Goal: Task Accomplishment & Management: Use online tool/utility

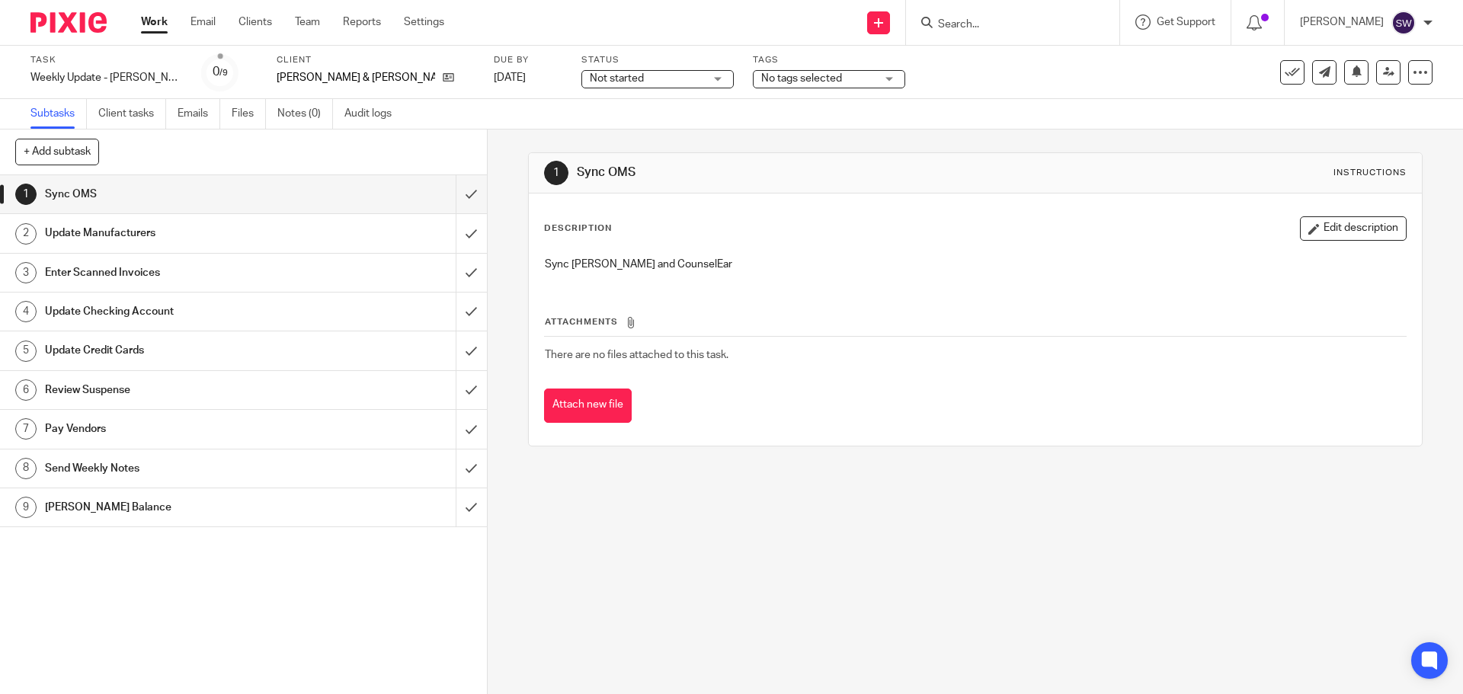
click at [669, 569] on div "1 Sync OMS Instructions Description Edit description Sync [PERSON_NAME] and Cou…" at bounding box center [975, 412] width 975 height 565
click at [458, 192] on input "submit" at bounding box center [243, 194] width 487 height 38
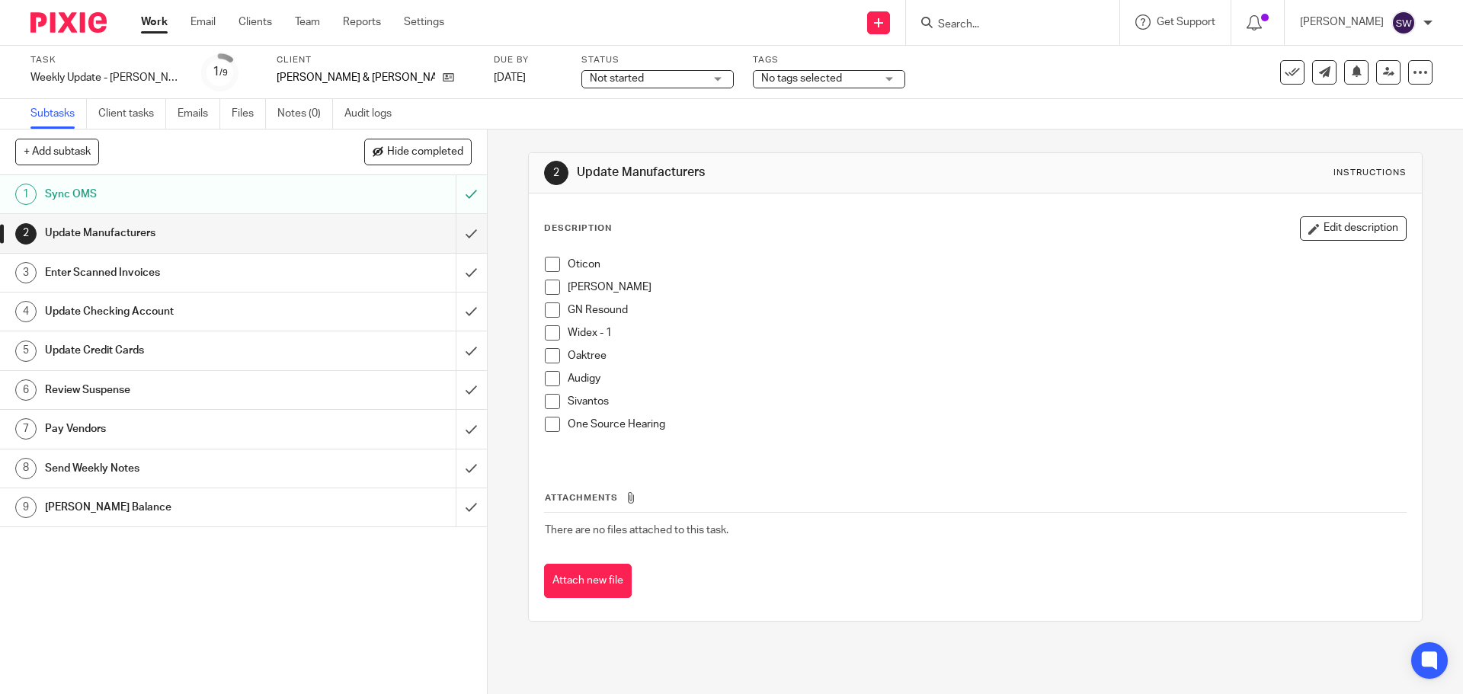
click at [550, 266] on span at bounding box center [552, 264] width 15 height 15
click at [545, 290] on span at bounding box center [552, 287] width 15 height 15
click at [549, 306] on span at bounding box center [552, 310] width 15 height 15
click at [553, 339] on span at bounding box center [552, 332] width 15 height 15
click at [552, 355] on span at bounding box center [552, 355] width 15 height 15
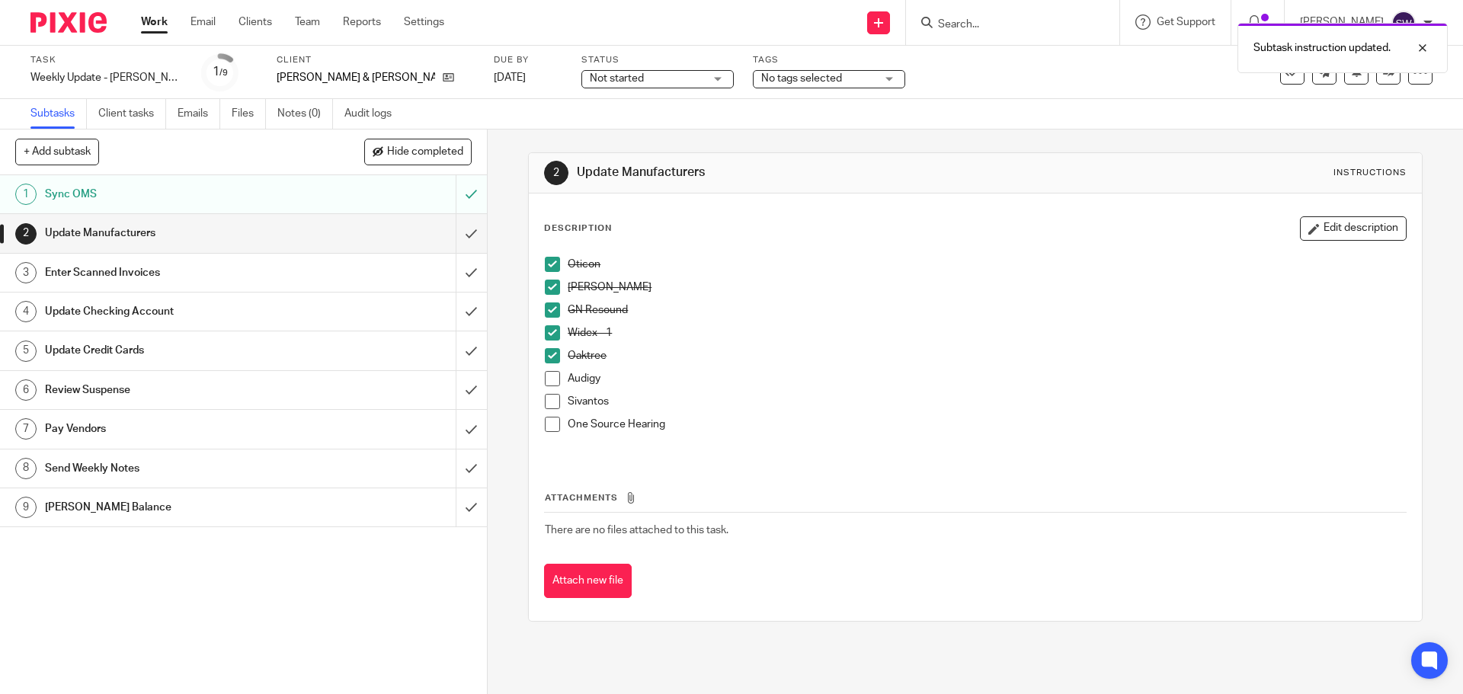
click at [547, 374] on span at bounding box center [552, 378] width 15 height 15
click at [546, 396] on span at bounding box center [552, 401] width 15 height 15
click at [553, 429] on span at bounding box center [552, 424] width 15 height 15
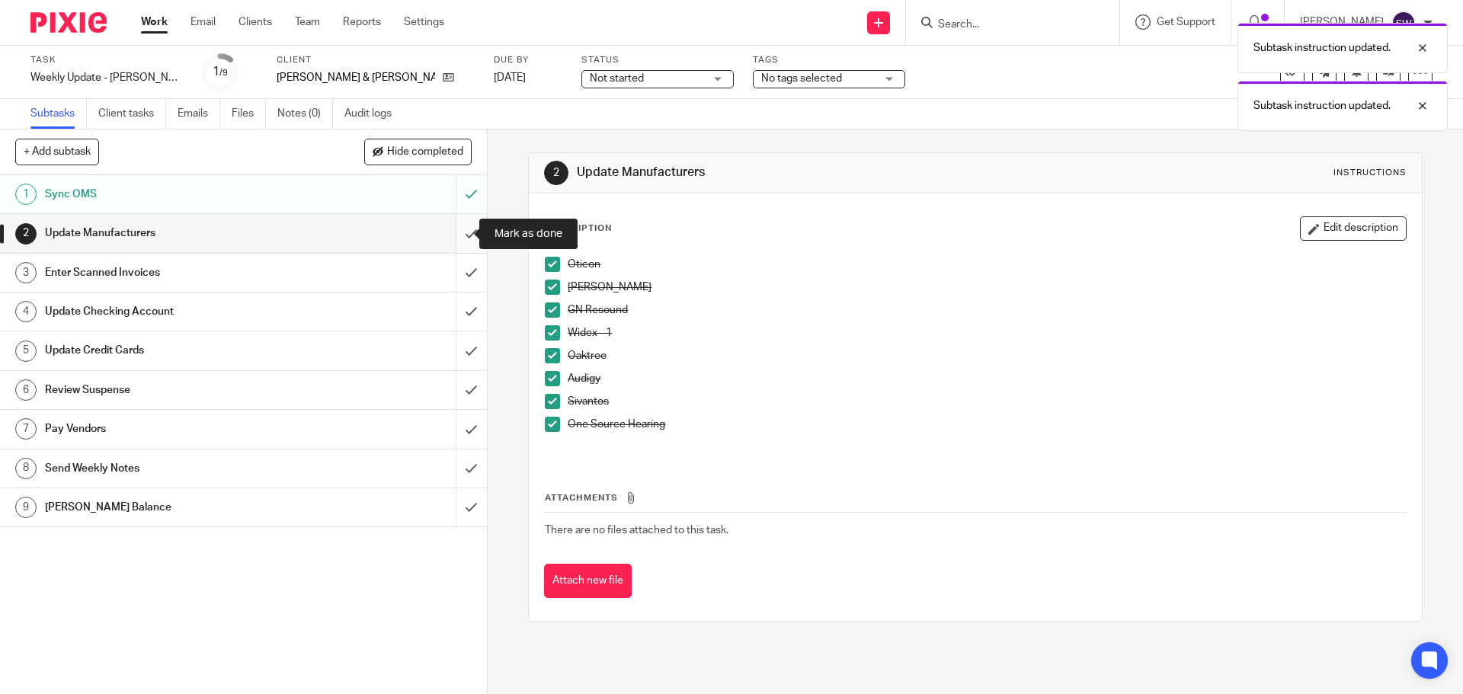
click at [454, 238] on input "submit" at bounding box center [243, 233] width 487 height 38
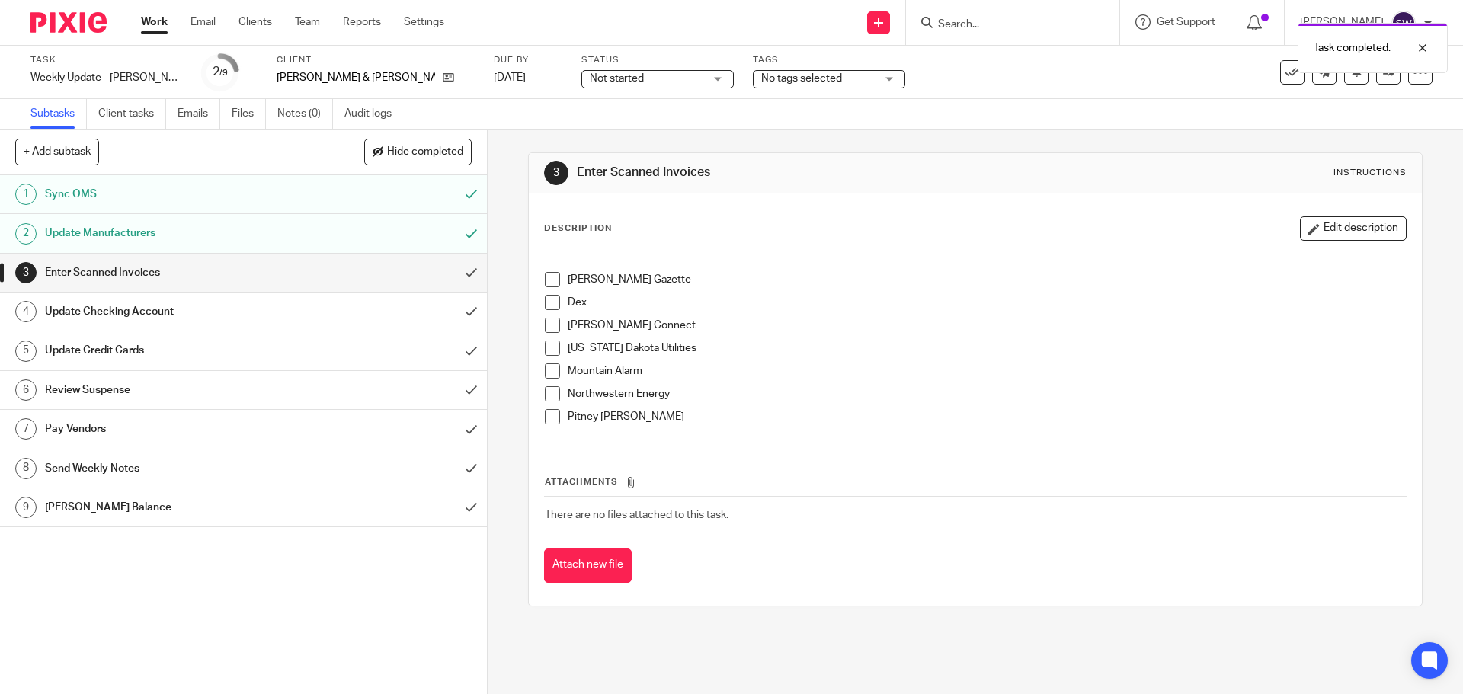
click at [549, 283] on span at bounding box center [552, 279] width 15 height 15
click at [550, 304] on span at bounding box center [552, 302] width 15 height 15
click at [545, 325] on span at bounding box center [552, 325] width 15 height 15
click at [547, 343] on span at bounding box center [552, 348] width 15 height 15
click at [537, 371] on div "Billings Gazette Dex Kelly Connect Montana Dakota Utilities Mountain Alarm Nort…" at bounding box center [975, 346] width 876 height 194
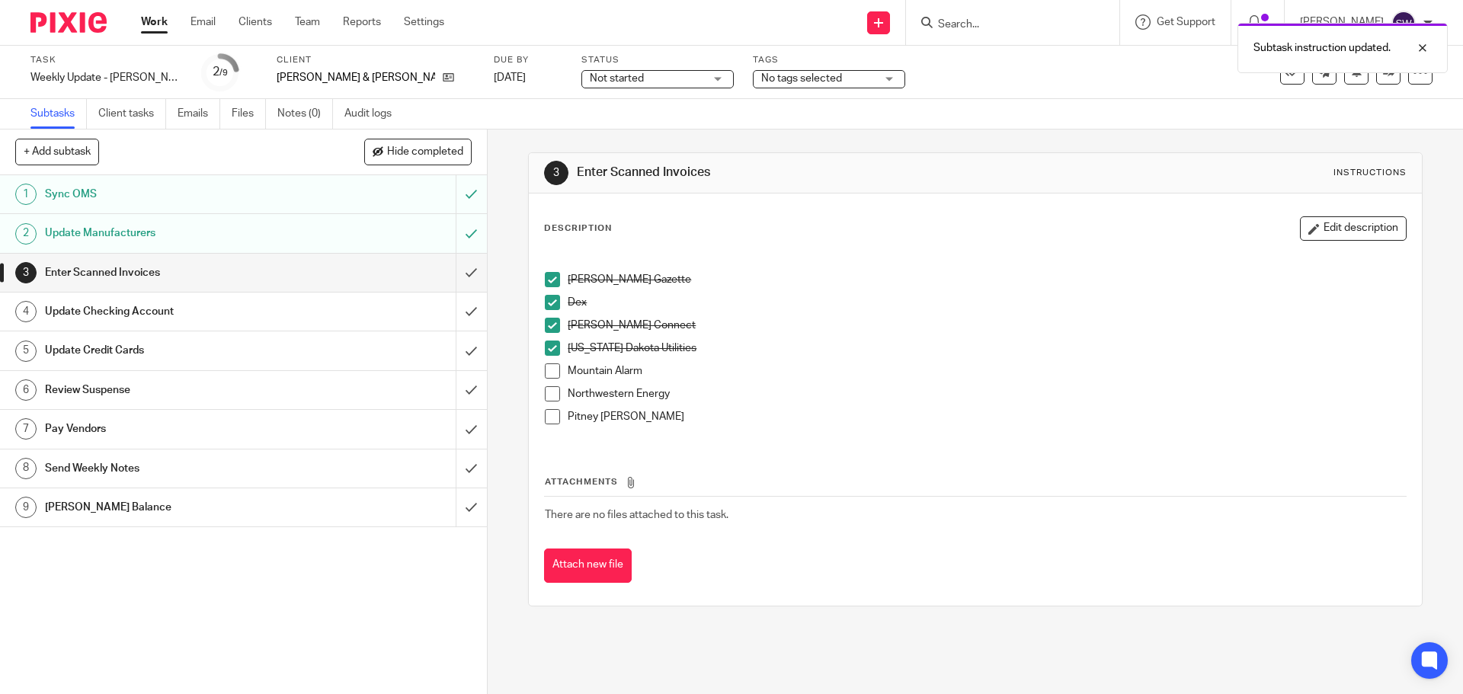
click at [547, 372] on span at bounding box center [552, 370] width 15 height 15
click at [545, 395] on span at bounding box center [552, 393] width 15 height 15
click at [547, 418] on span at bounding box center [552, 416] width 15 height 15
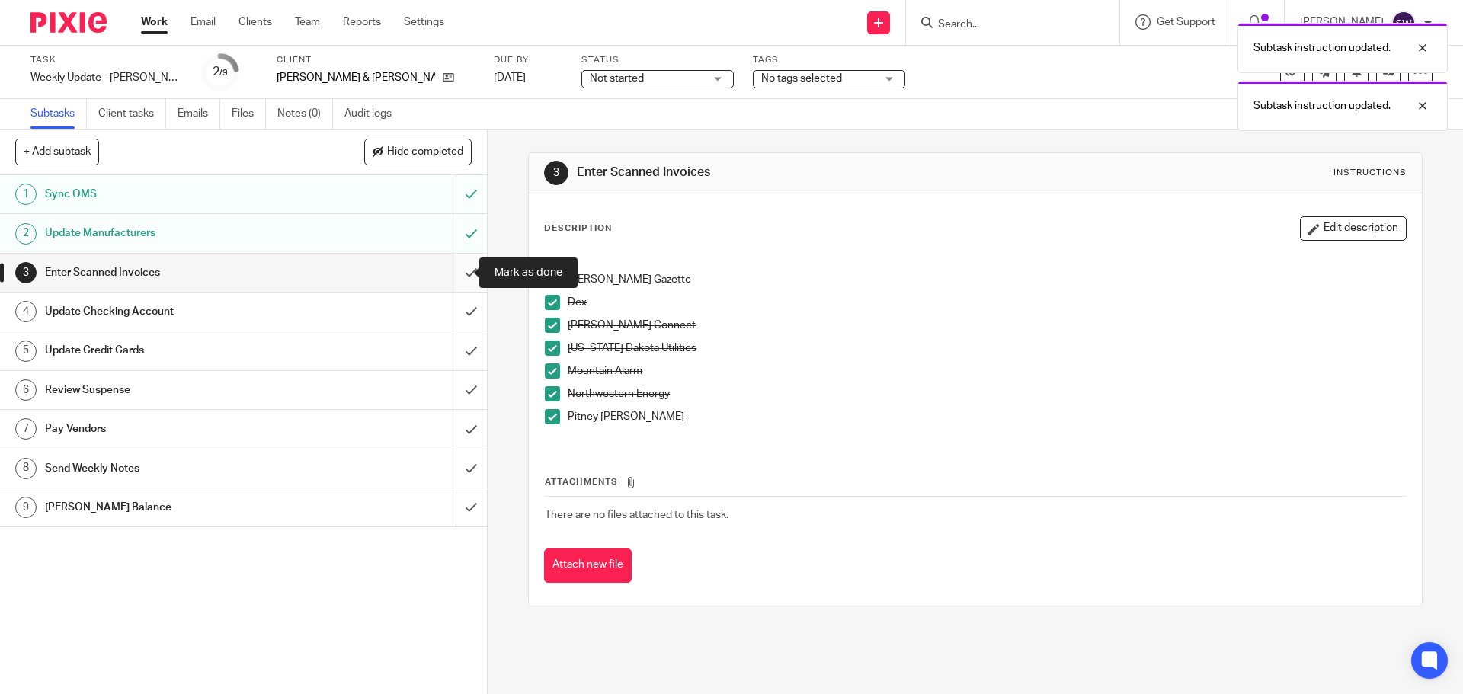
click at [450, 272] on input "submit" at bounding box center [243, 273] width 487 height 38
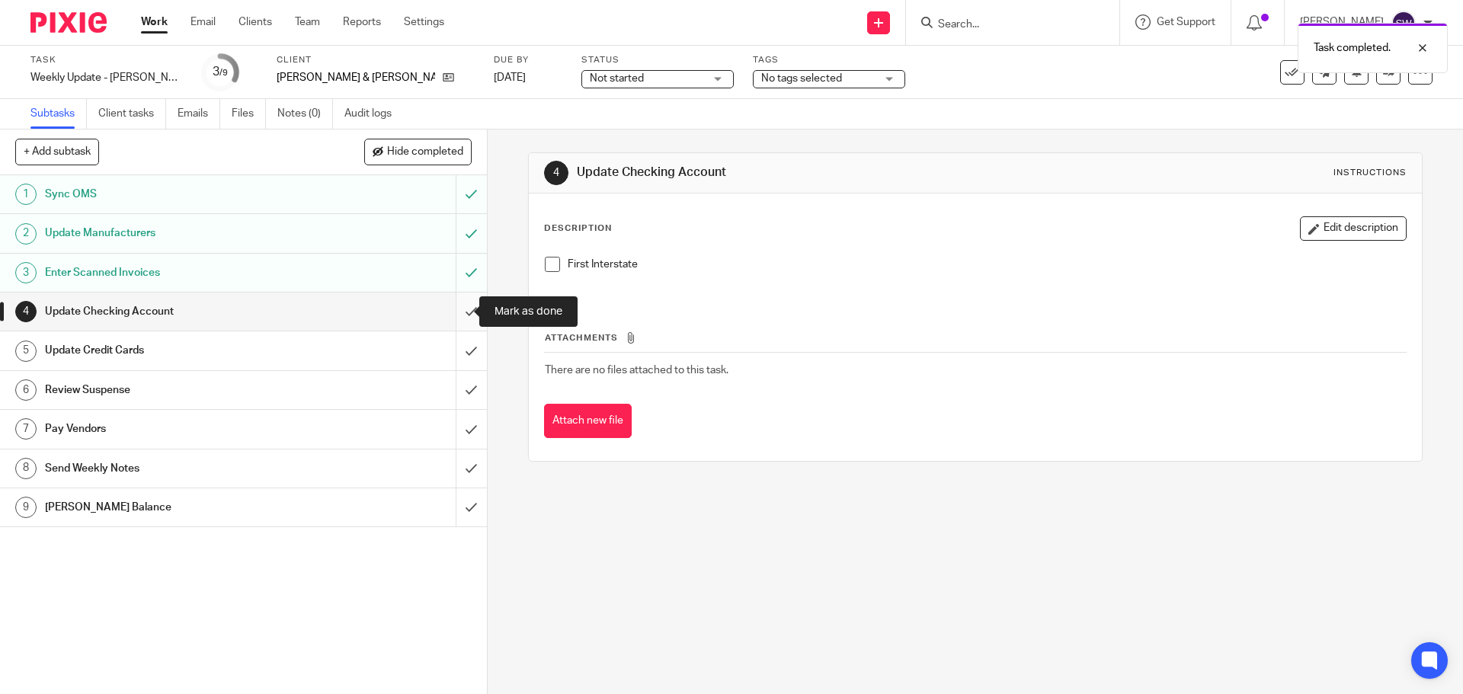
click at [447, 303] on input "submit" at bounding box center [243, 312] width 487 height 38
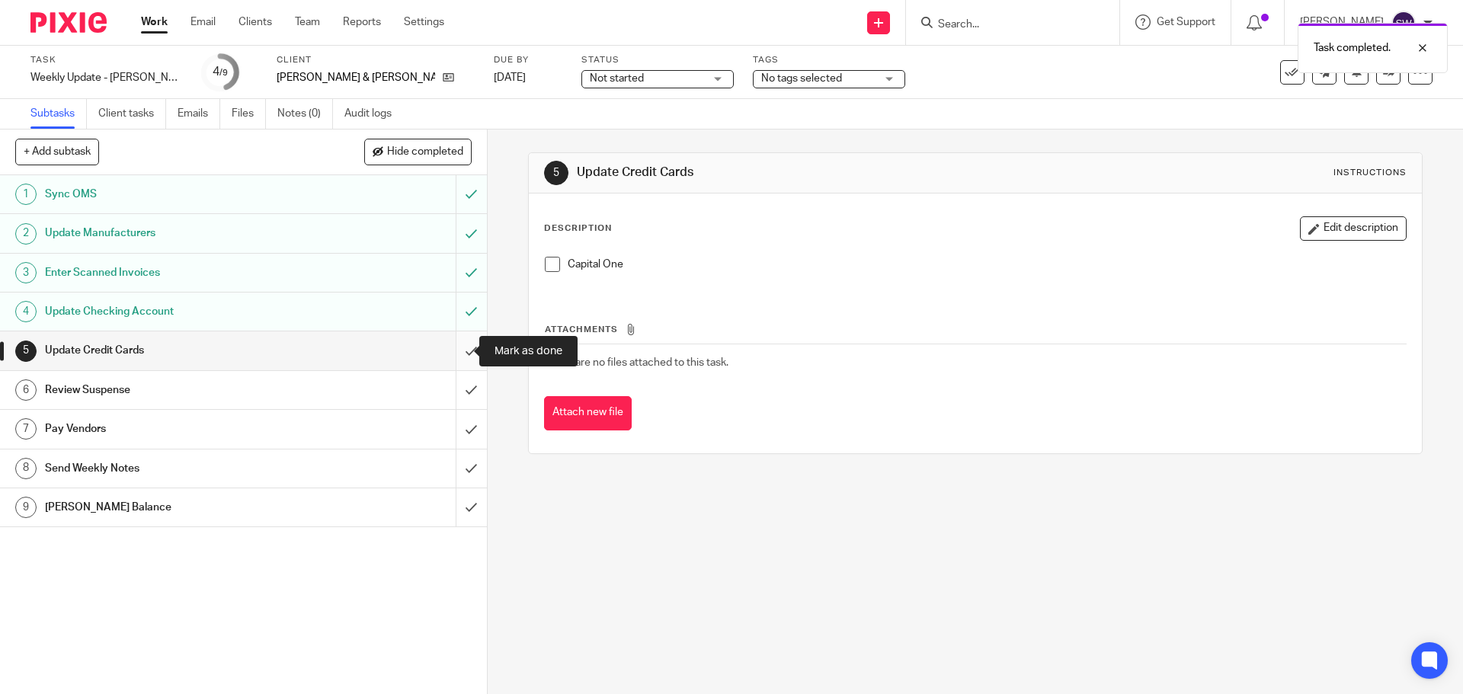
click at [452, 362] on input "submit" at bounding box center [243, 350] width 487 height 38
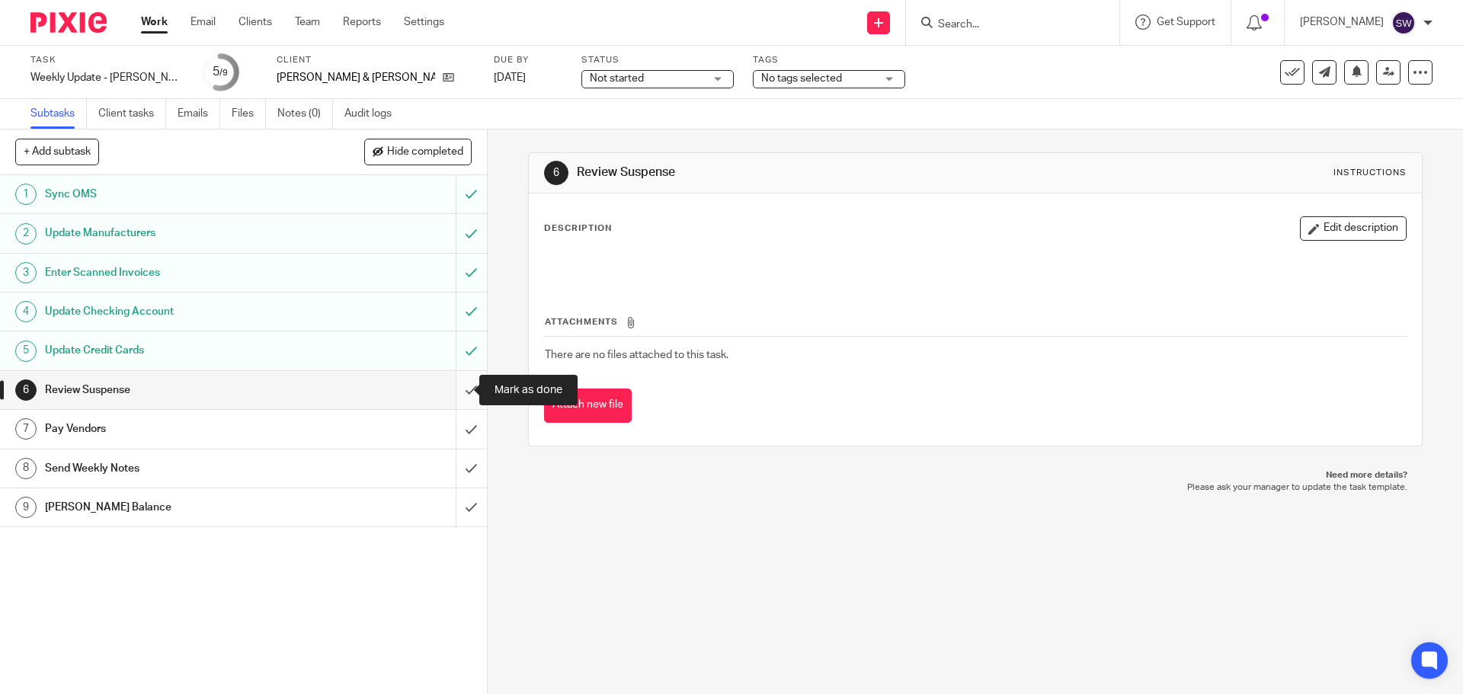
click at [466, 395] on input "submit" at bounding box center [243, 390] width 487 height 38
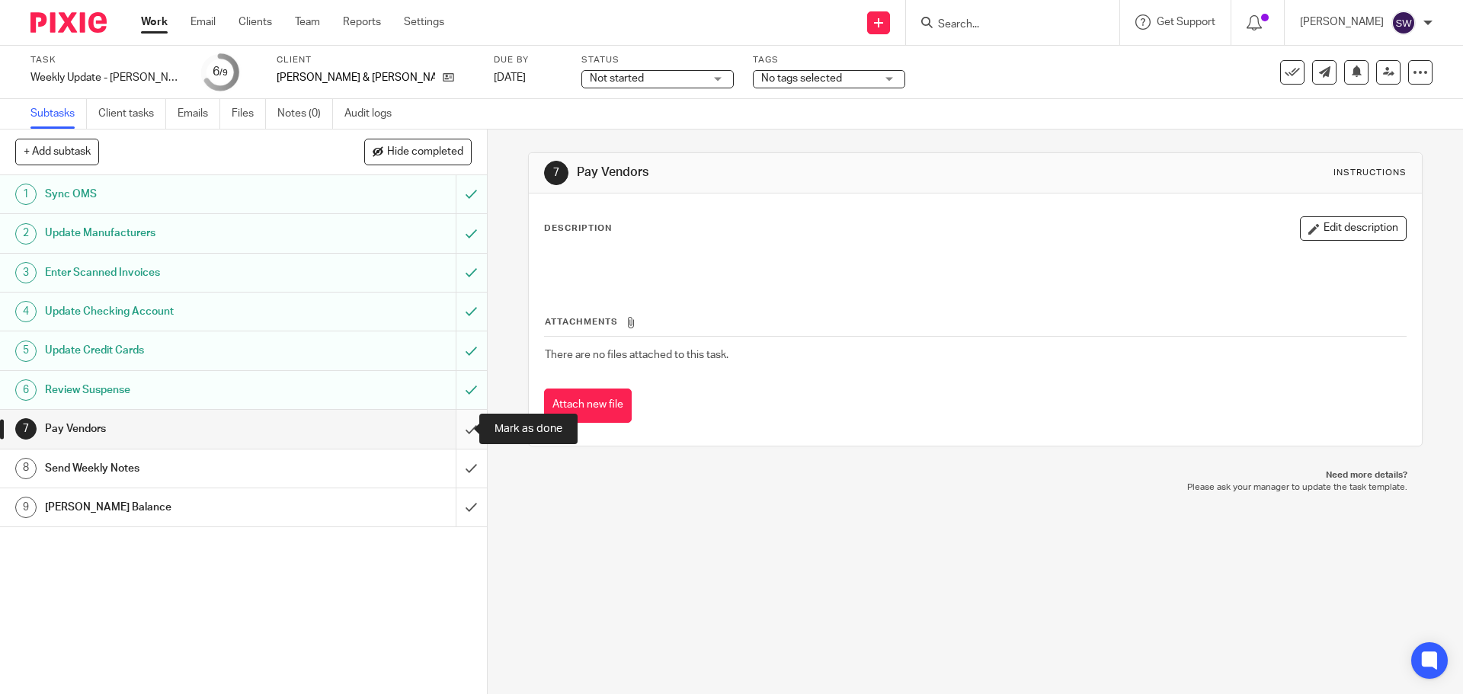
click at [447, 423] on input "submit" at bounding box center [243, 429] width 487 height 38
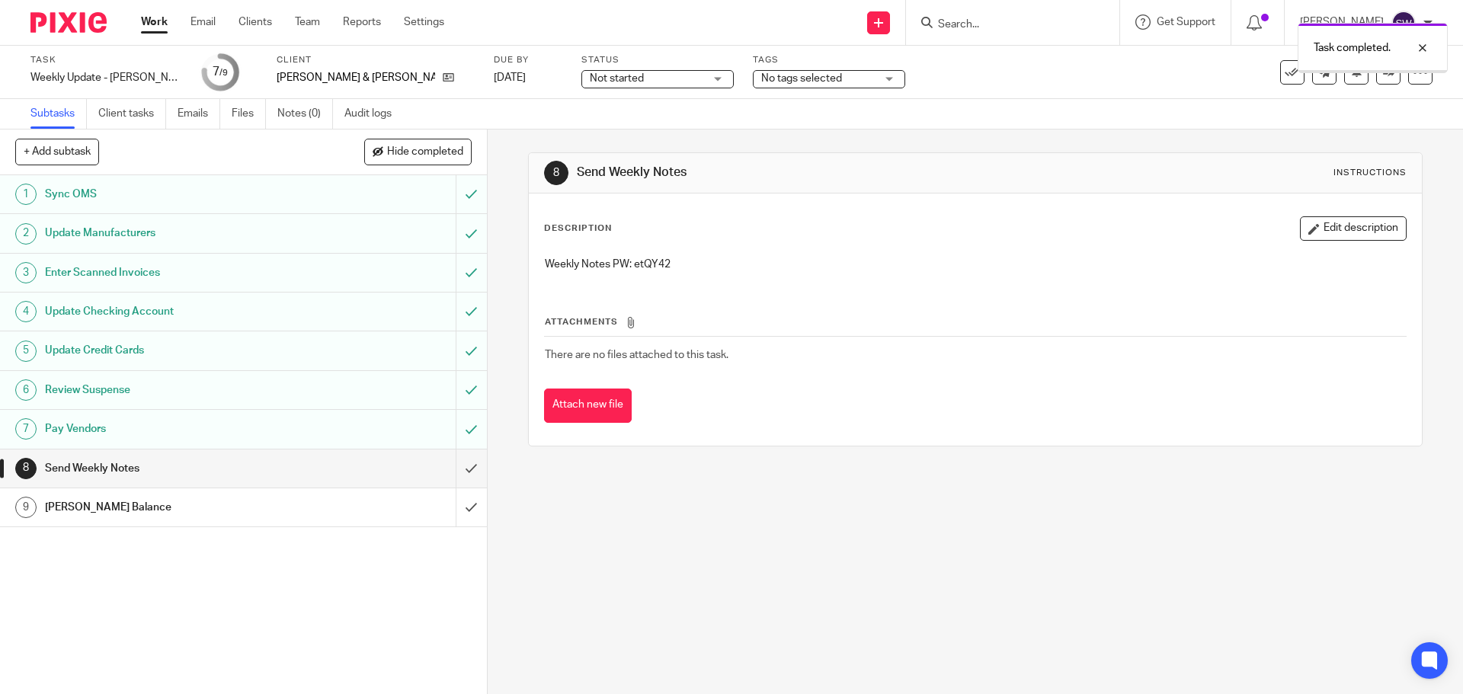
click at [647, 258] on p "Weekly Notes PW: etQY42" at bounding box center [975, 264] width 860 height 15
copy p "etQY42"
drag, startPoint x: 1097, startPoint y: 583, endPoint x: 1084, endPoint y: 586, distance: 14.1
click at [1097, 583] on div "8 Send Weekly Notes Instructions Description Edit description Weekly Notes PW: …" at bounding box center [975, 412] width 975 height 565
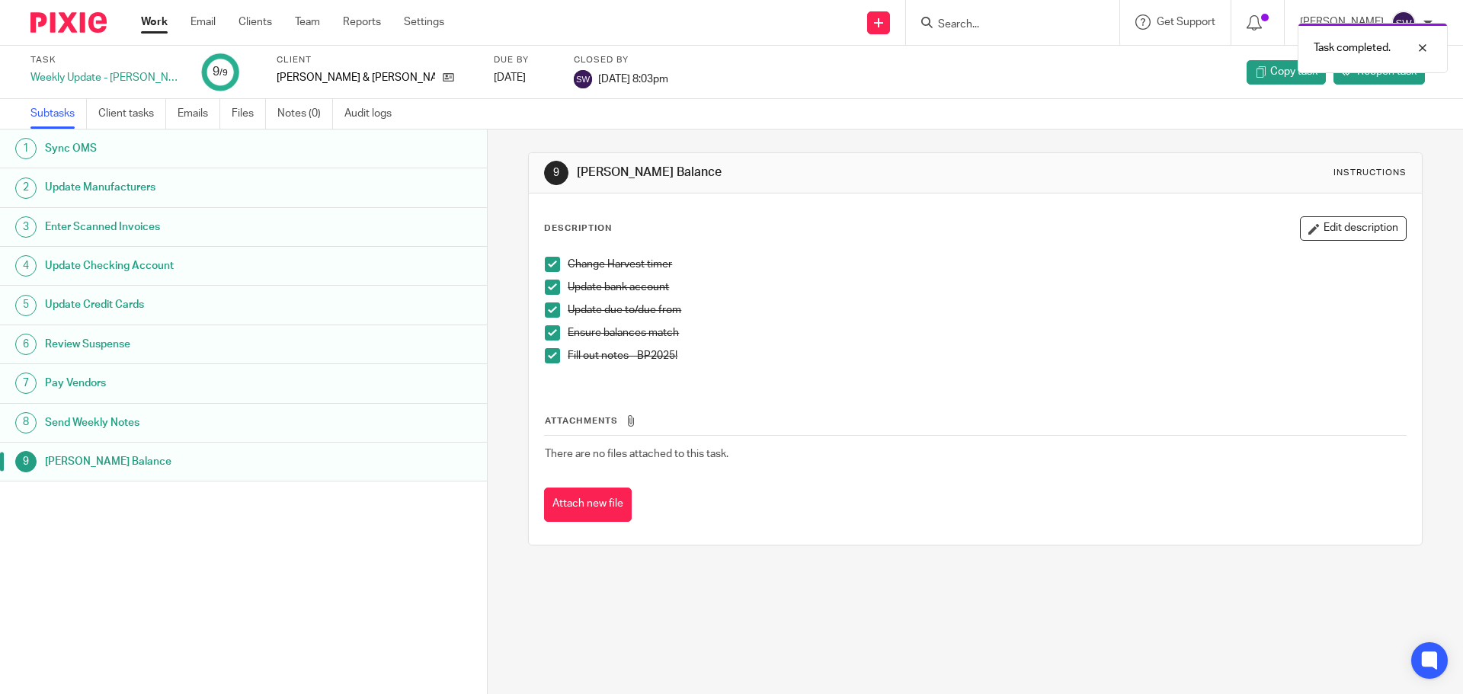
click at [159, 28] on link "Work" at bounding box center [154, 21] width 27 height 15
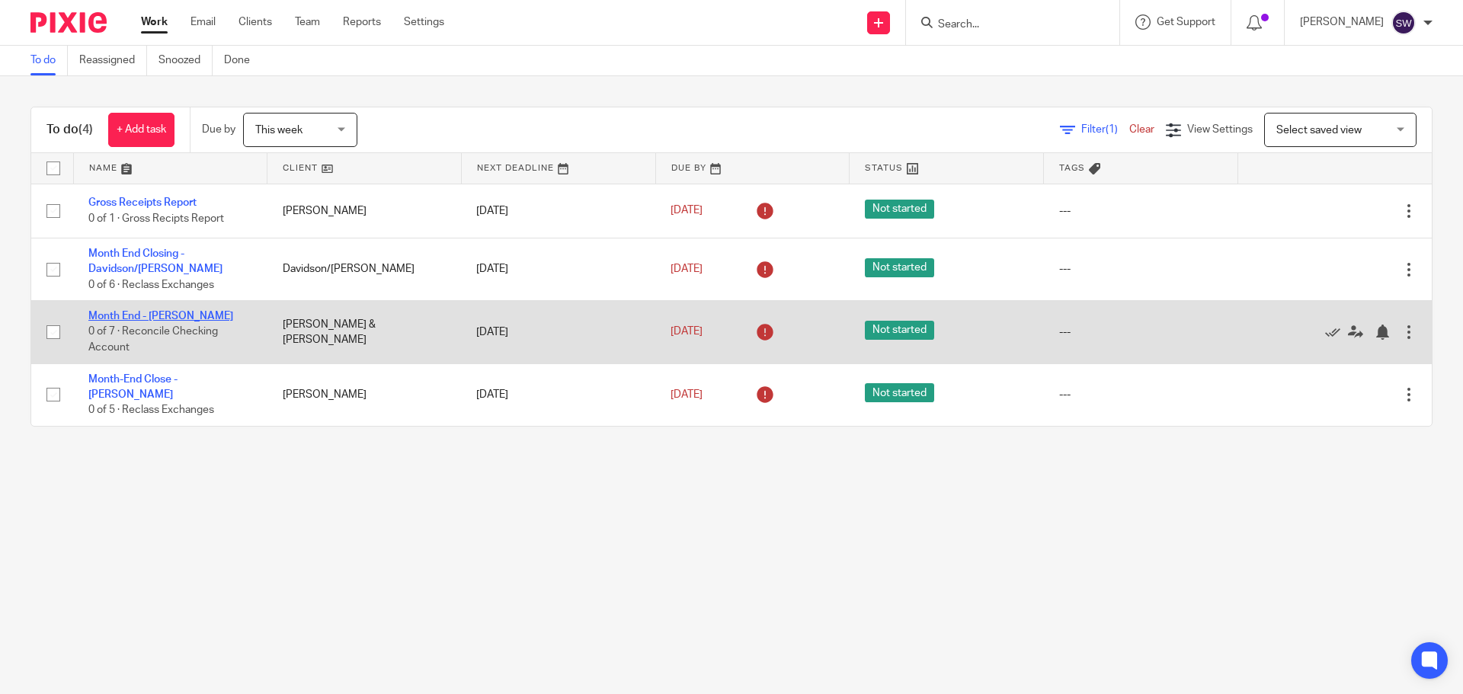
click at [184, 313] on link "Month End - [PERSON_NAME]" at bounding box center [160, 316] width 145 height 11
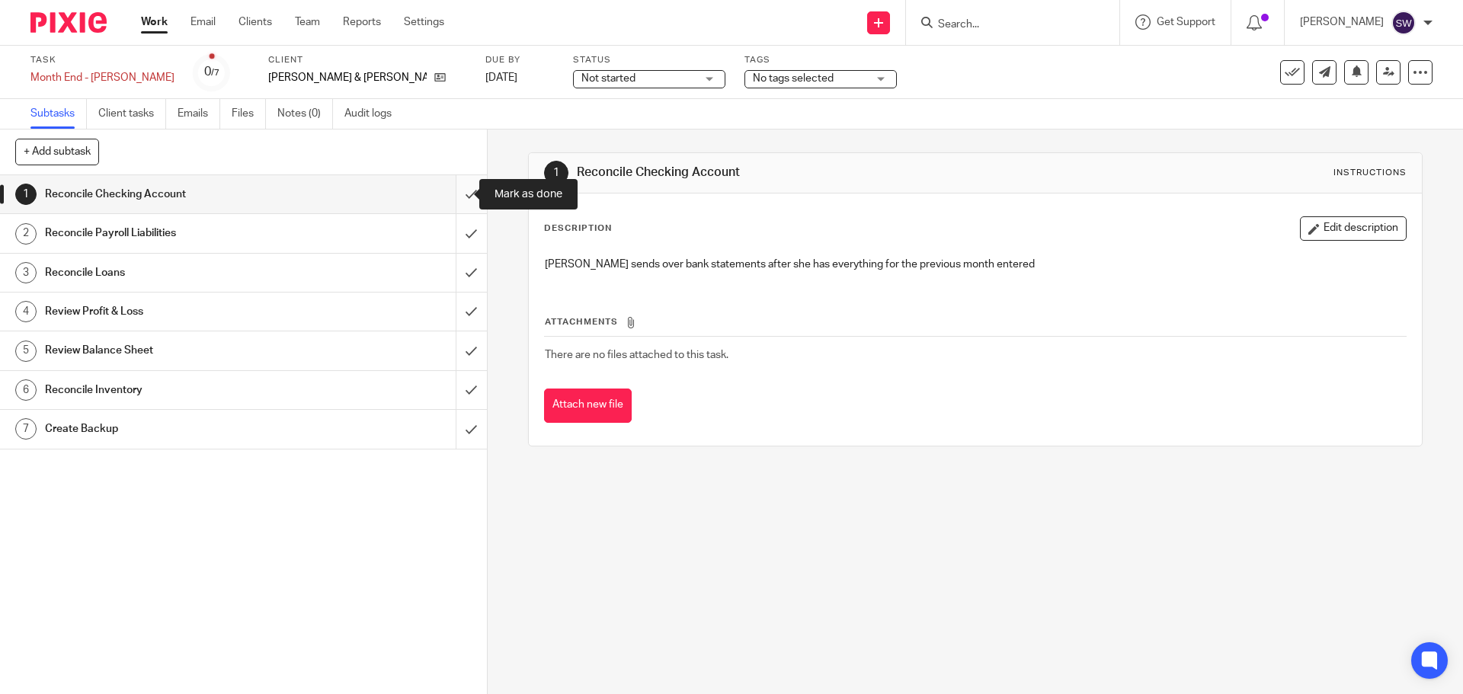
click at [461, 191] on input "submit" at bounding box center [243, 194] width 487 height 38
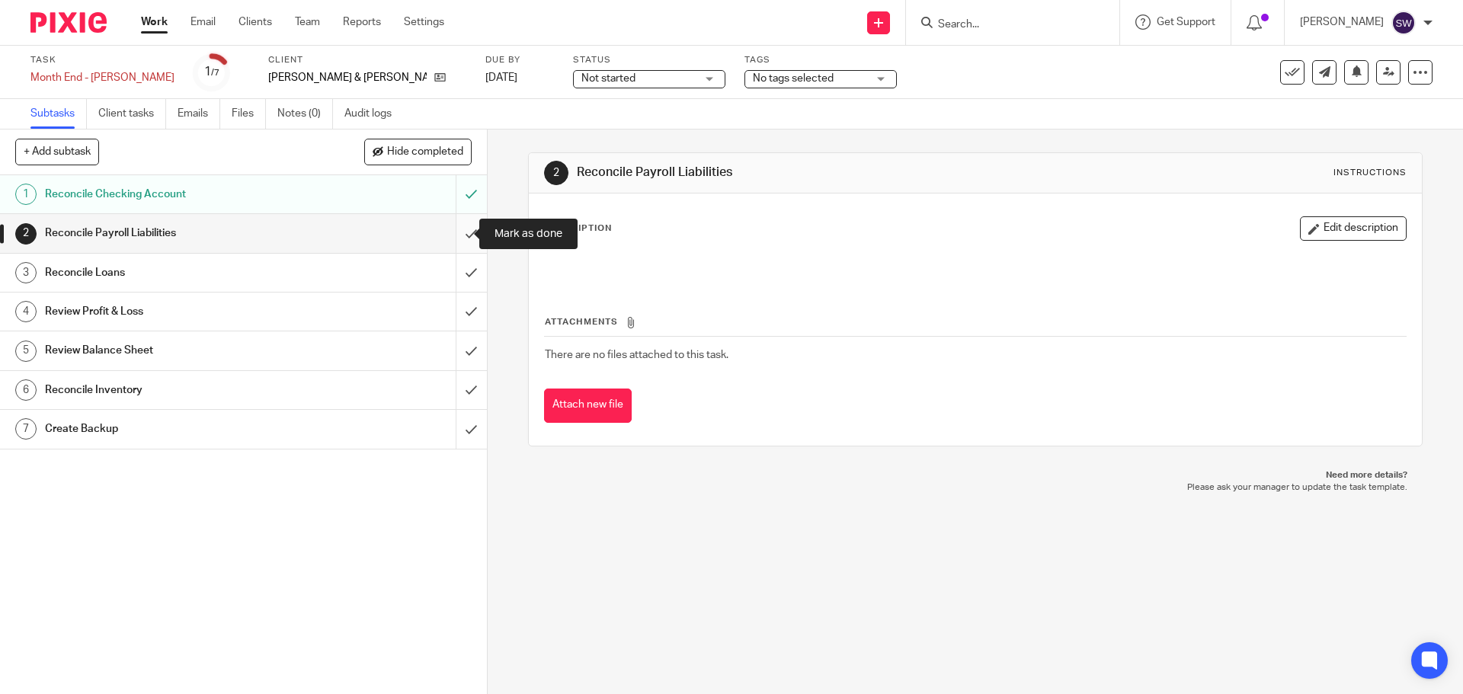
click at [461, 229] on input "submit" at bounding box center [243, 233] width 487 height 38
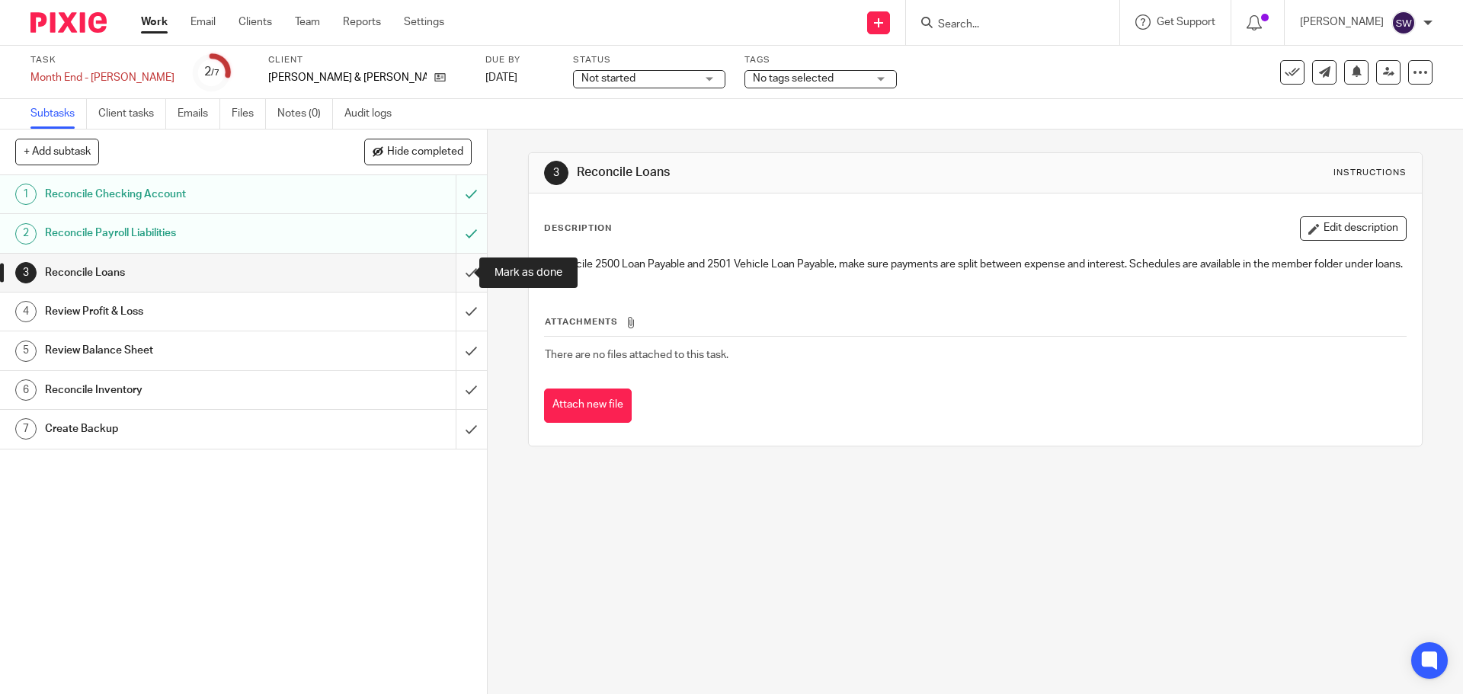
click at [444, 277] on input "submit" at bounding box center [243, 273] width 487 height 38
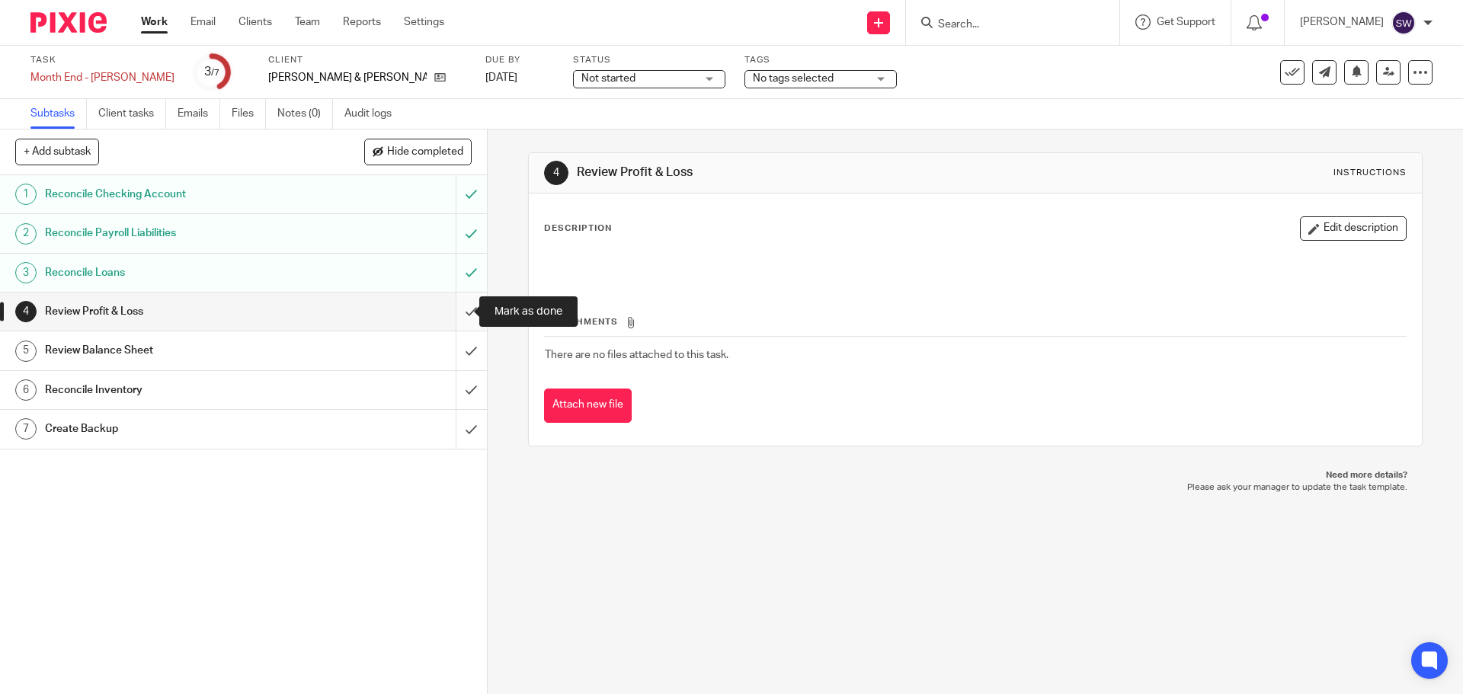
drag, startPoint x: 470, startPoint y: 301, endPoint x: 461, endPoint y: 302, distance: 9.2
click at [469, 302] on input "submit" at bounding box center [243, 312] width 487 height 38
click at [453, 344] on input "submit" at bounding box center [243, 350] width 487 height 38
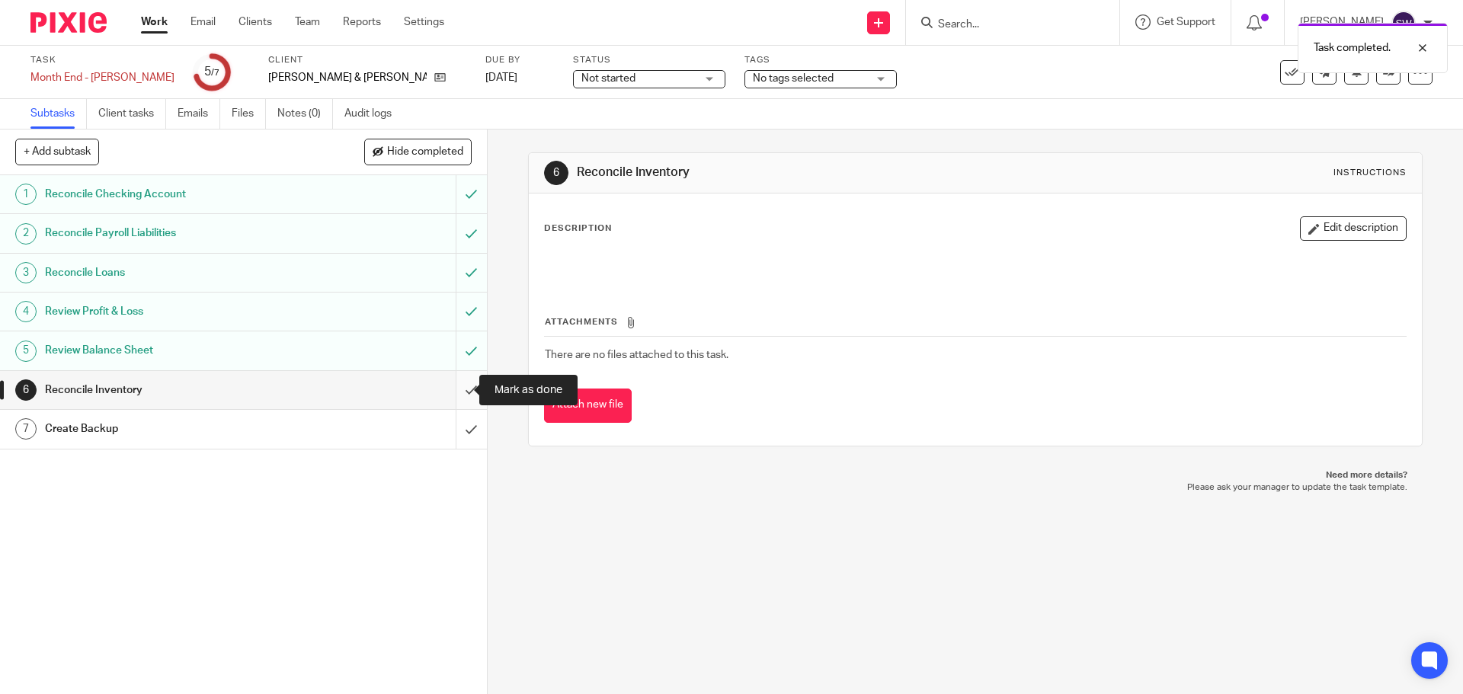
click at [463, 387] on input "submit" at bounding box center [243, 390] width 487 height 38
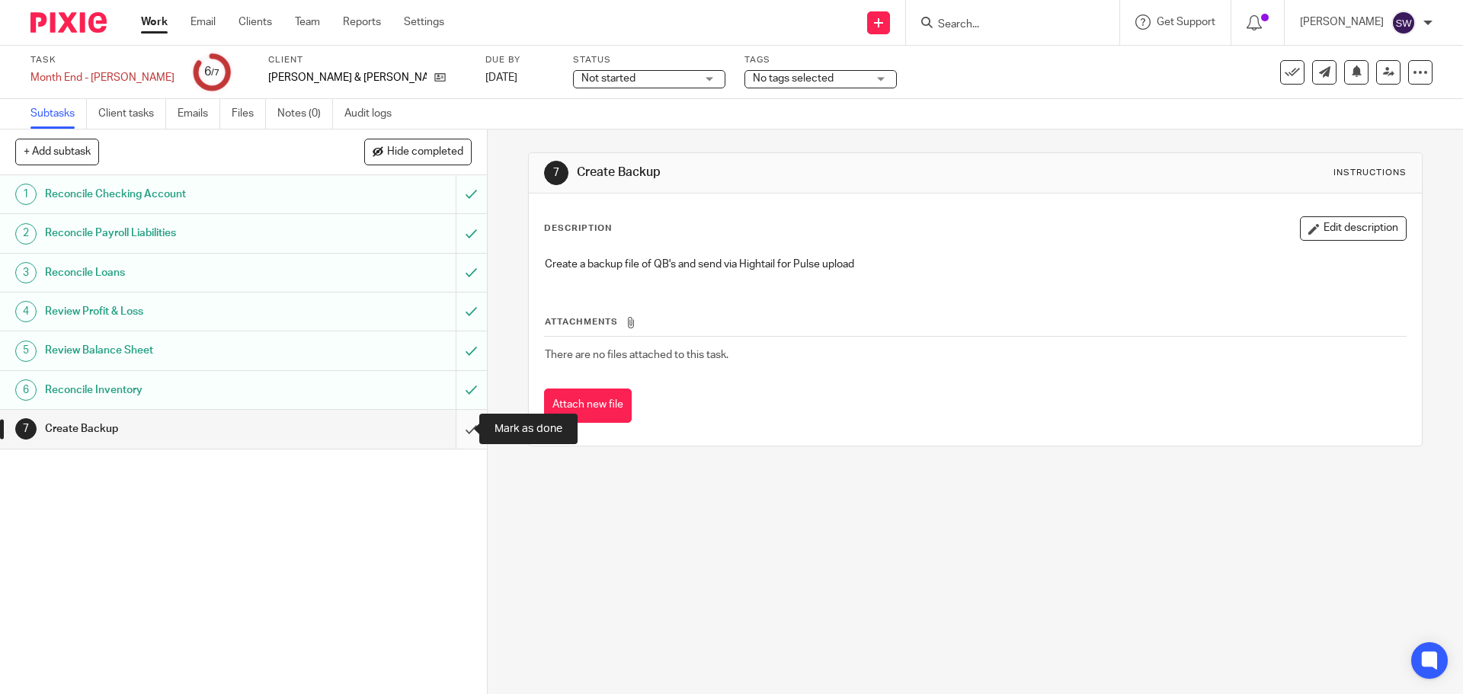
click at [461, 421] on input "submit" at bounding box center [243, 429] width 487 height 38
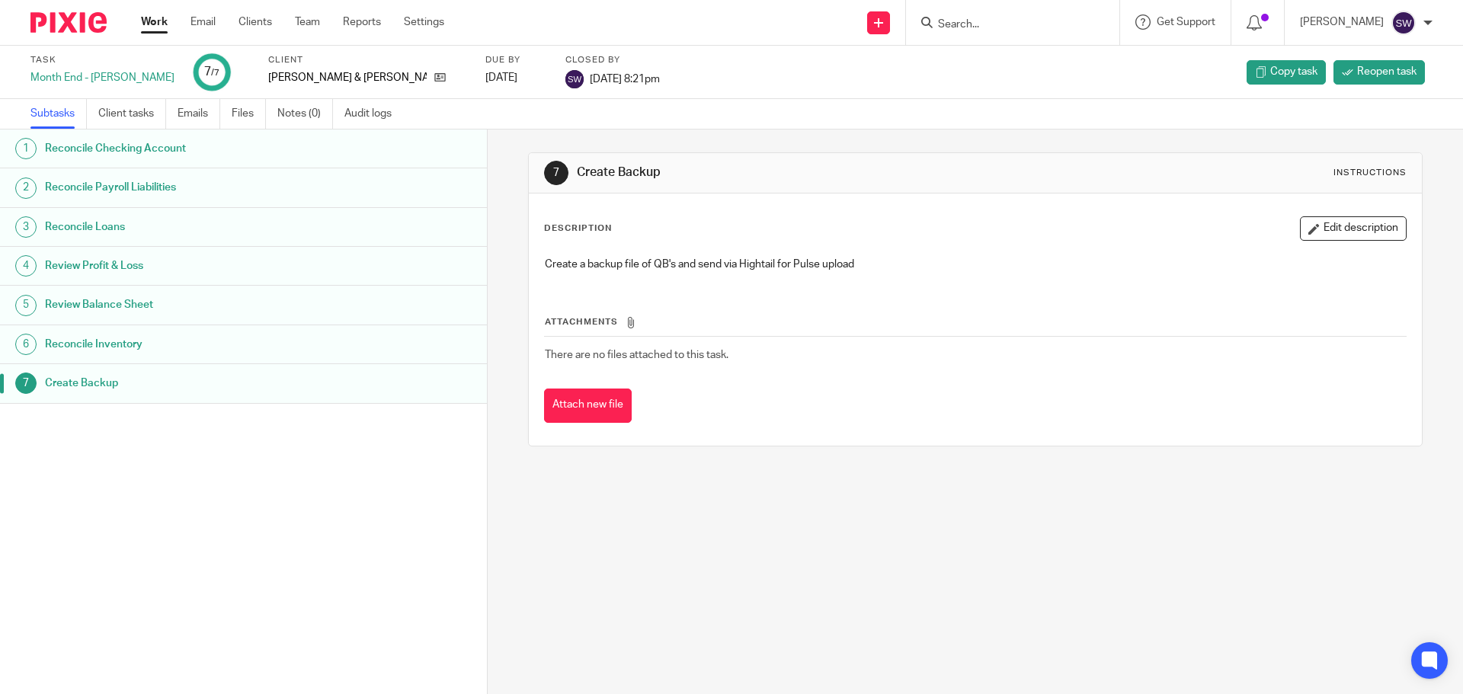
click at [155, 24] on link "Work" at bounding box center [154, 21] width 27 height 15
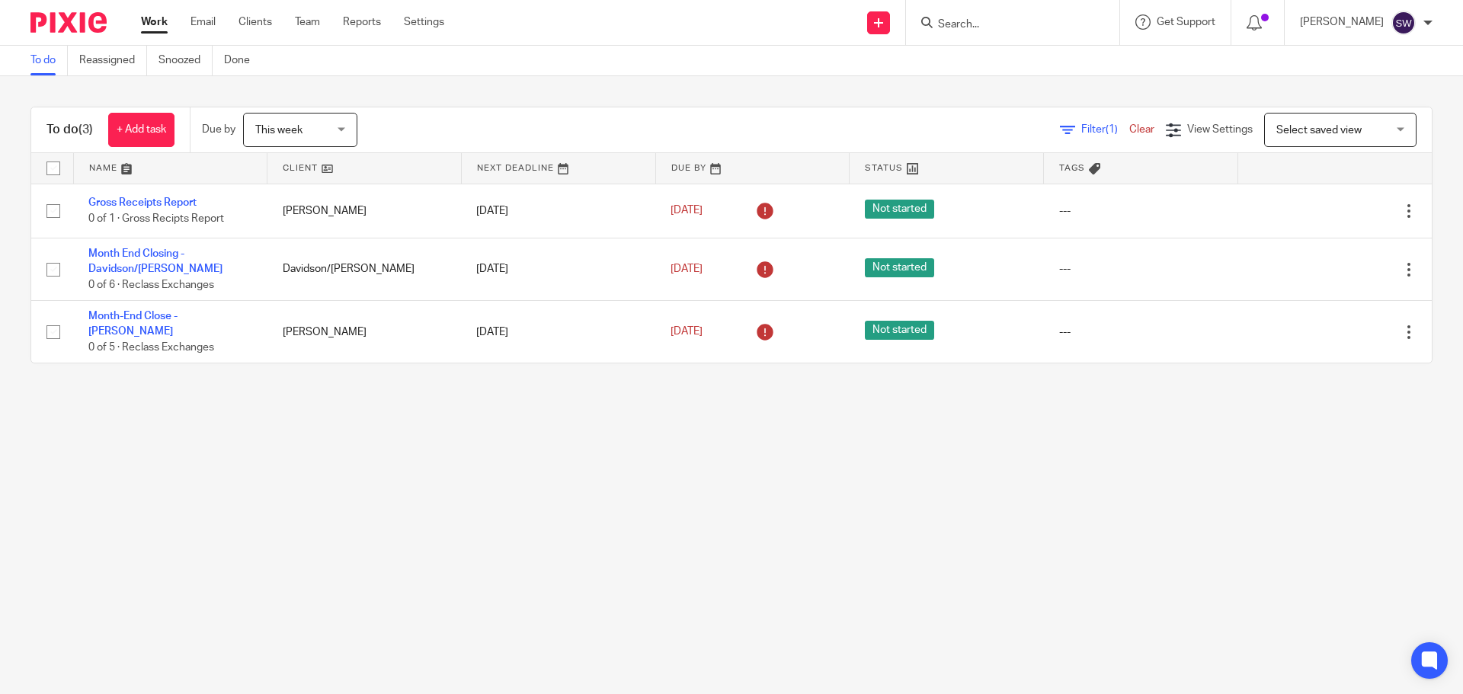
click at [927, 456] on main "To do Reassigned Snoozed Done To do (3) + Add task Due by This week This week […" at bounding box center [731, 347] width 1463 height 694
drag, startPoint x: 741, startPoint y: 588, endPoint x: 749, endPoint y: 626, distance: 38.1
click at [741, 588] on main "To do Reassigned Snoozed Done To do (3) + Add task Due by This week This week […" at bounding box center [731, 347] width 1463 height 694
